Goal: Task Accomplishment & Management: Manage account settings

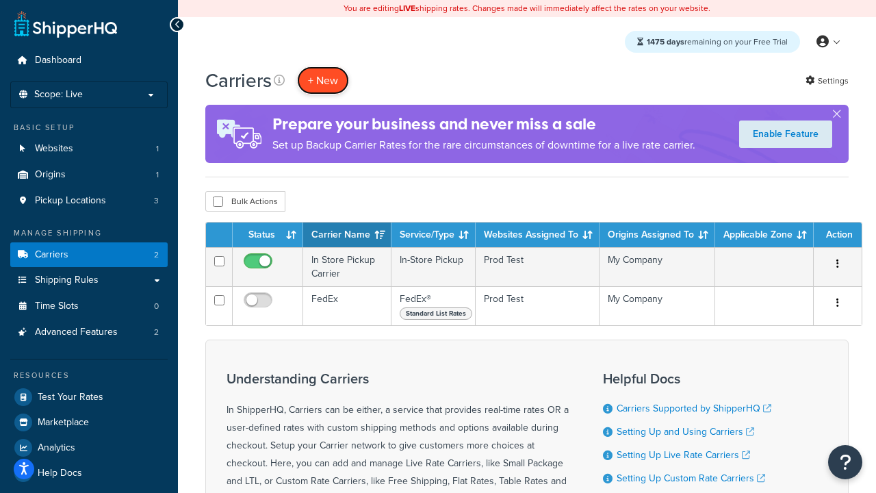
click at [323, 80] on button "+ New" at bounding box center [323, 80] width 52 height 28
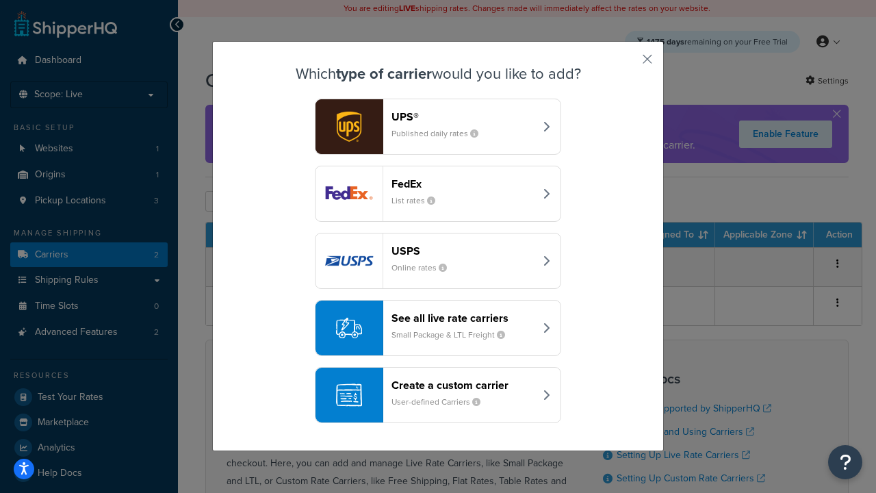
click at [438, 194] on div "FedEx List rates" at bounding box center [463, 193] width 143 height 33
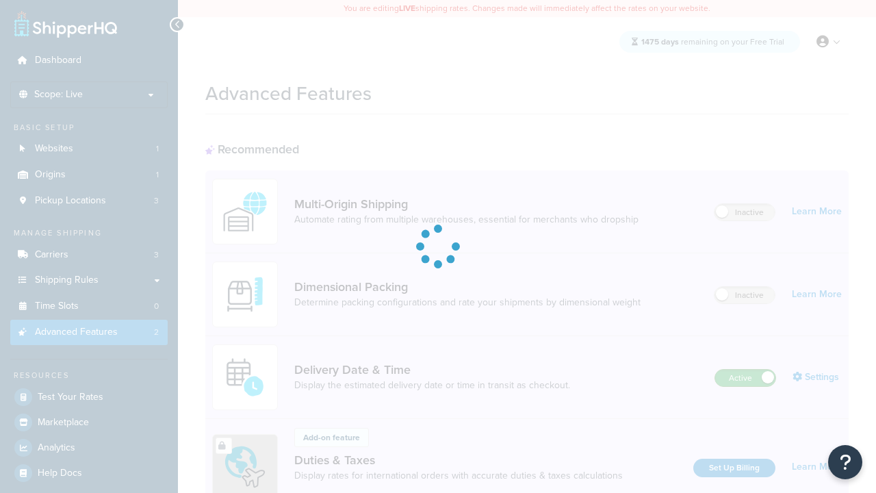
click at [745, 370] on label "Active" at bounding box center [745, 378] width 60 height 16
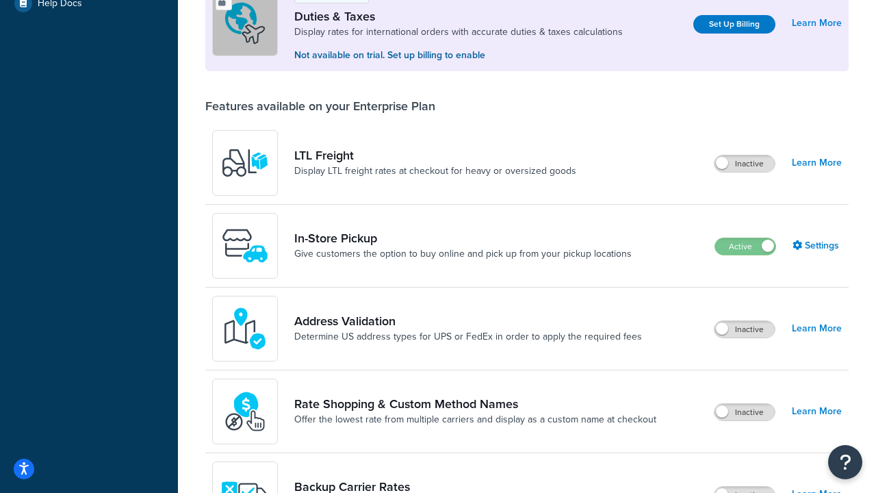
scroll to position [418, 0]
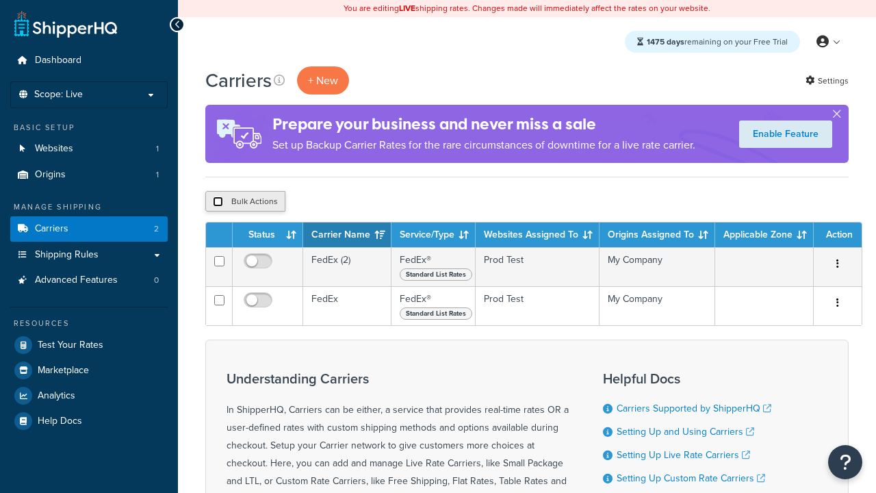
click at [218, 202] on input "checkbox" at bounding box center [218, 201] width 10 height 10
checkbox input "true"
click at [0, 0] on button "Delete" at bounding box center [0, 0] width 0 height 0
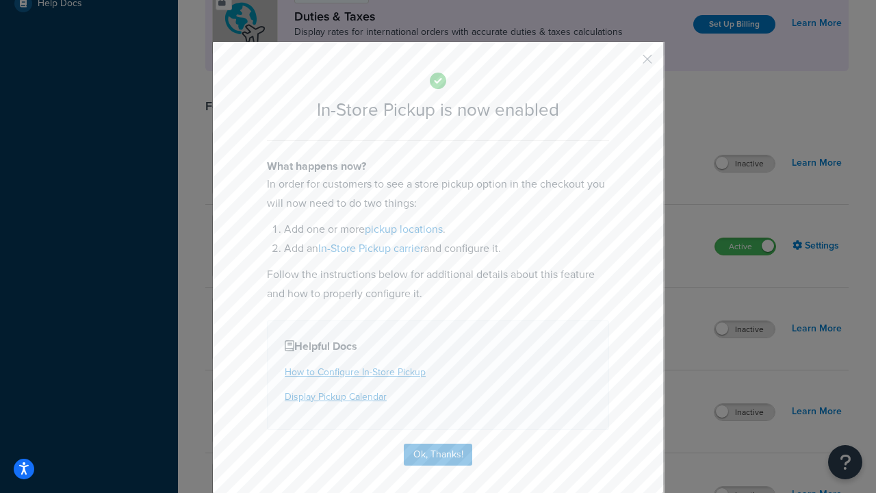
click at [627, 64] on button "button" at bounding box center [627, 63] width 3 height 3
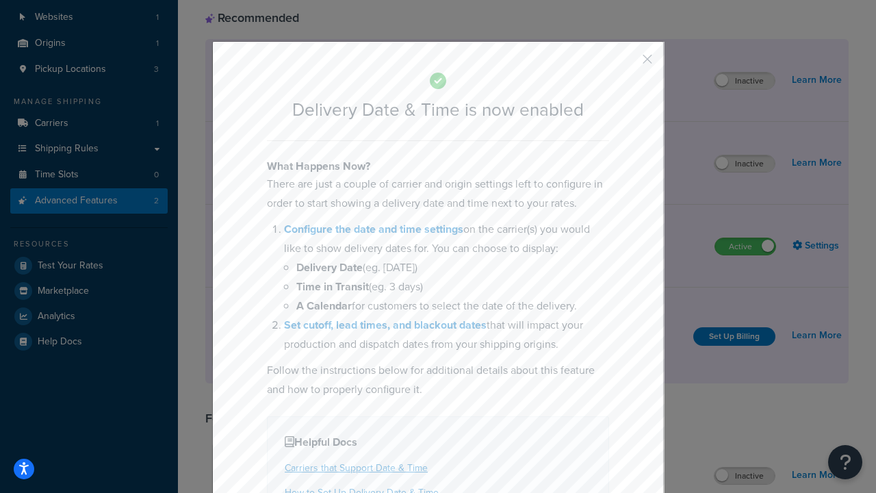
click at [627, 64] on button "button" at bounding box center [627, 63] width 3 height 3
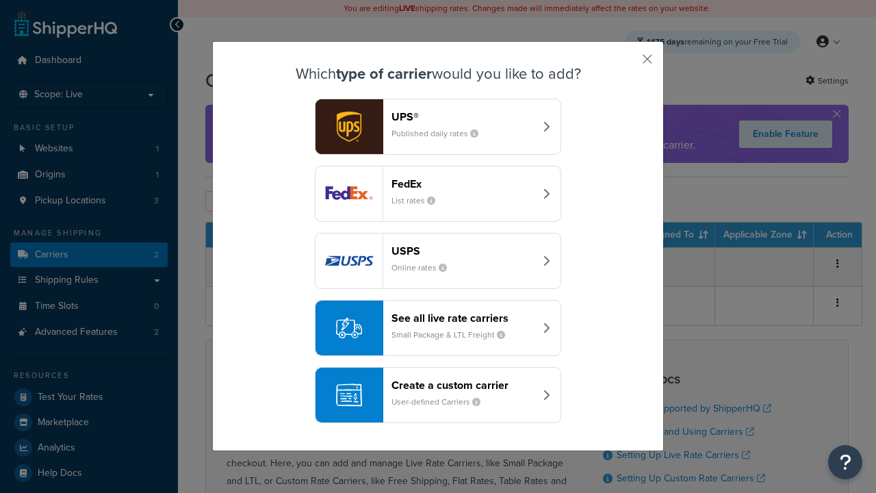
click at [438, 395] on div "Create a custom carrier User-defined Carriers" at bounding box center [463, 395] width 143 height 33
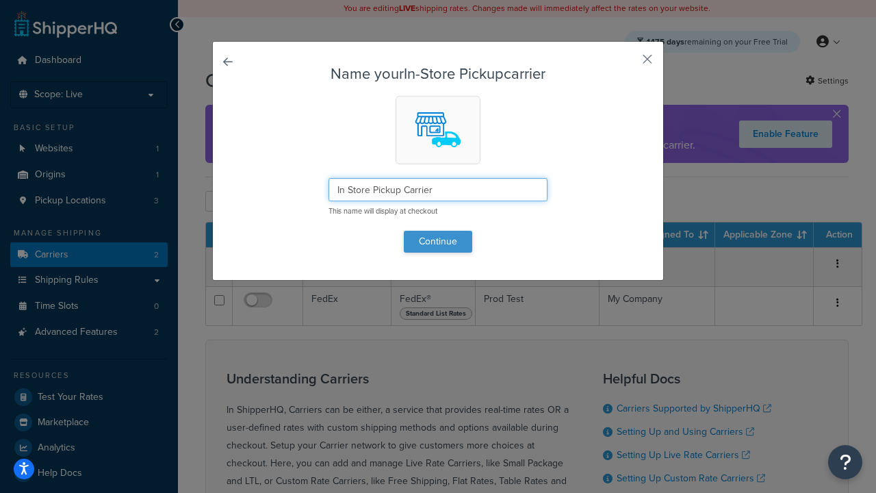
type input "In Store Pickup Carrier"
click at [438, 241] on button "Continue" at bounding box center [438, 242] width 68 height 22
